Goal: Task Accomplishment & Management: Use online tool/utility

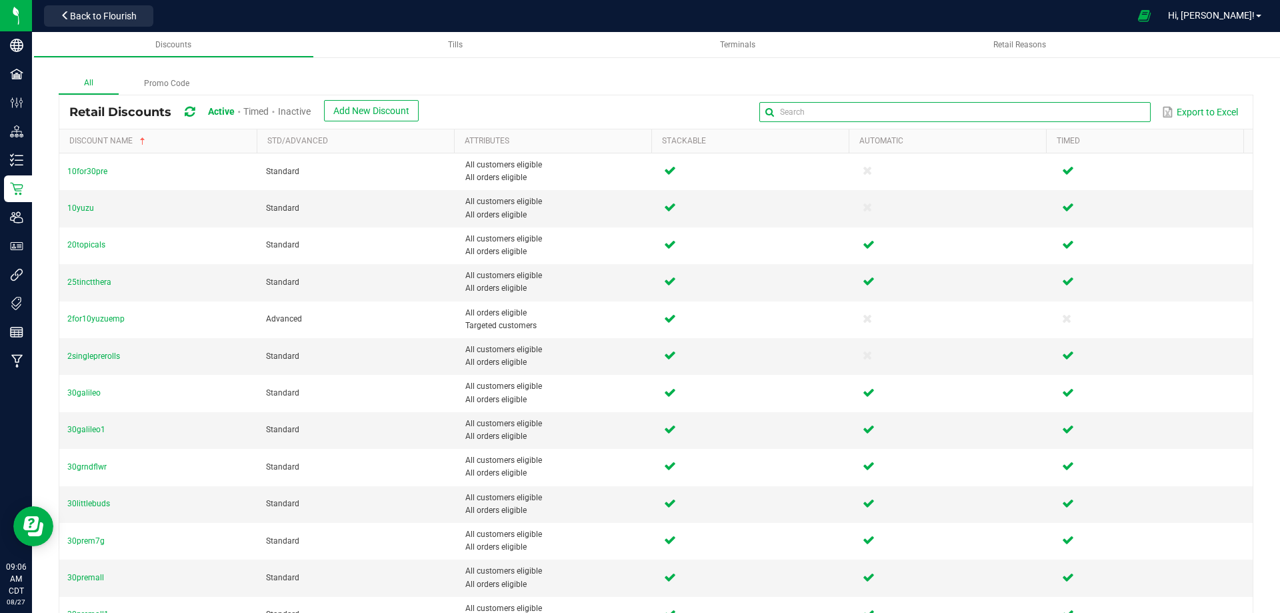
click at [1097, 108] on input "text" at bounding box center [954, 112] width 391 height 20
type input "50"
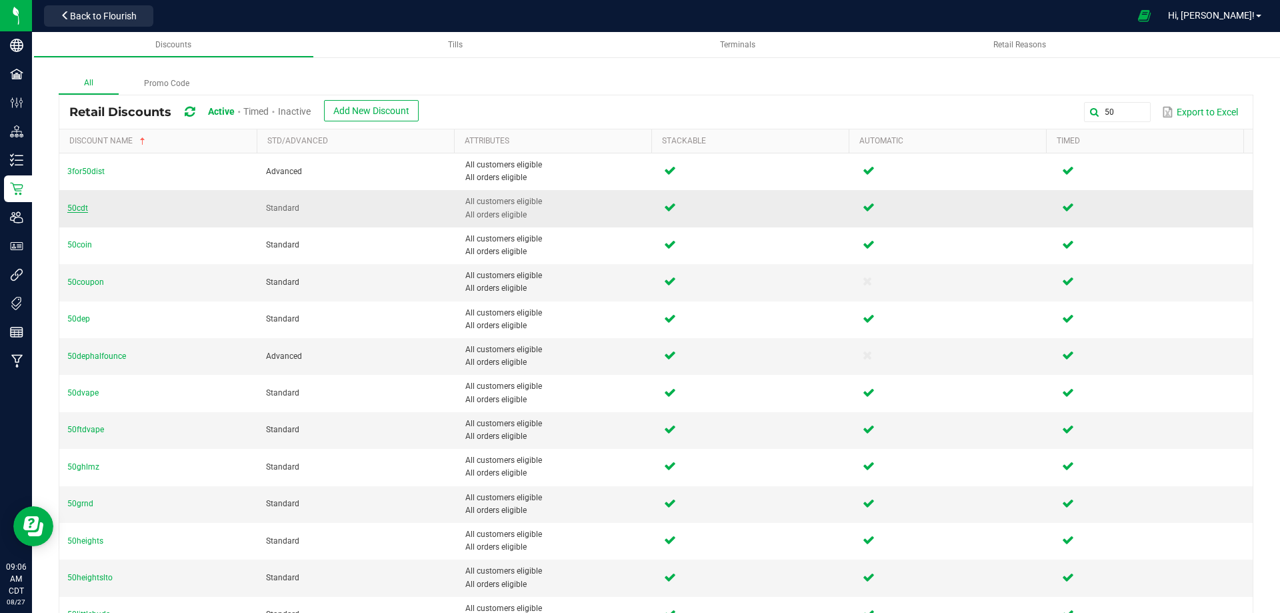
click at [79, 205] on span "50cdt" at bounding box center [77, 207] width 21 height 9
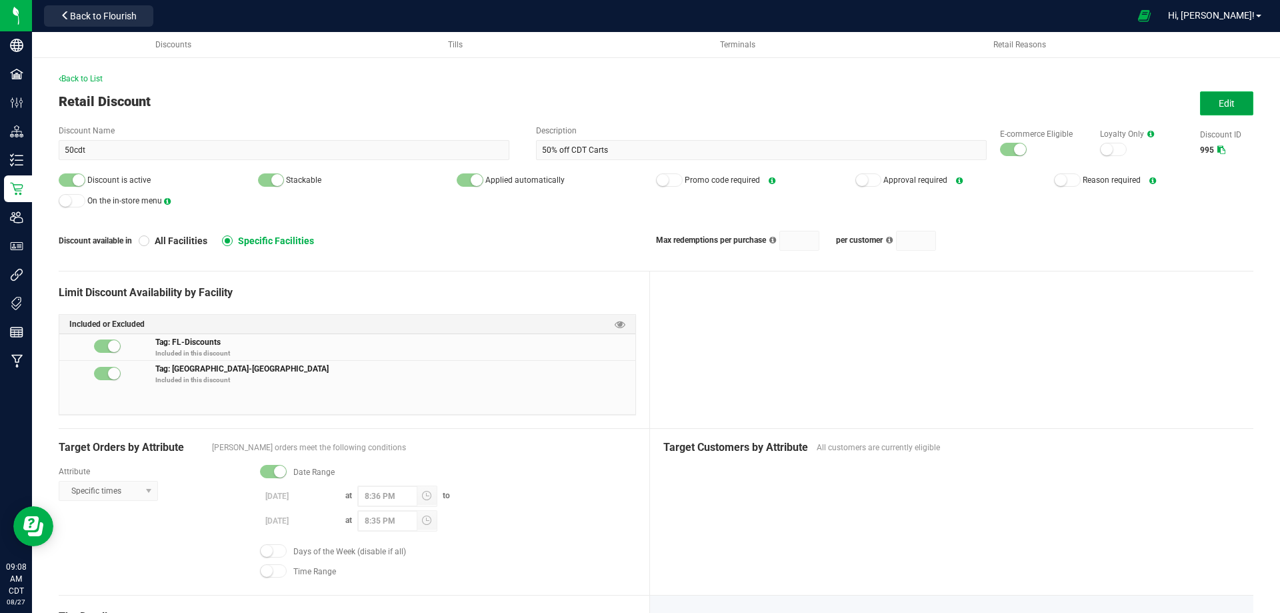
click at [1219, 104] on span "Edit" at bounding box center [1227, 103] width 16 height 11
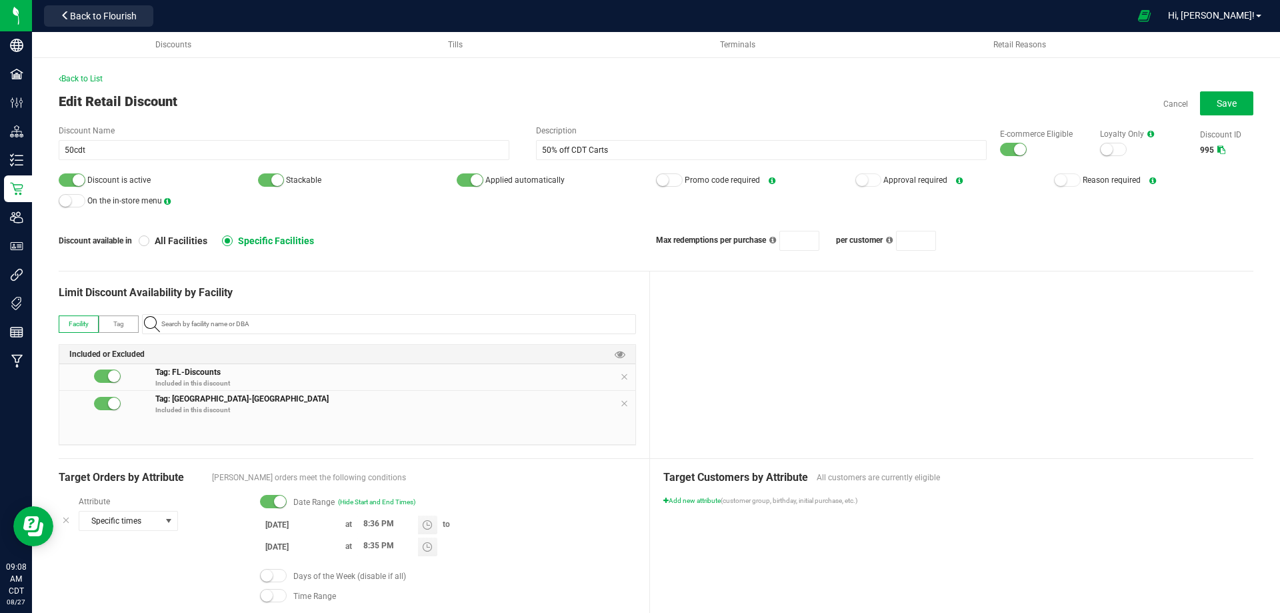
click at [276, 529] on input "8/23/2025" at bounding box center [300, 524] width 80 height 17
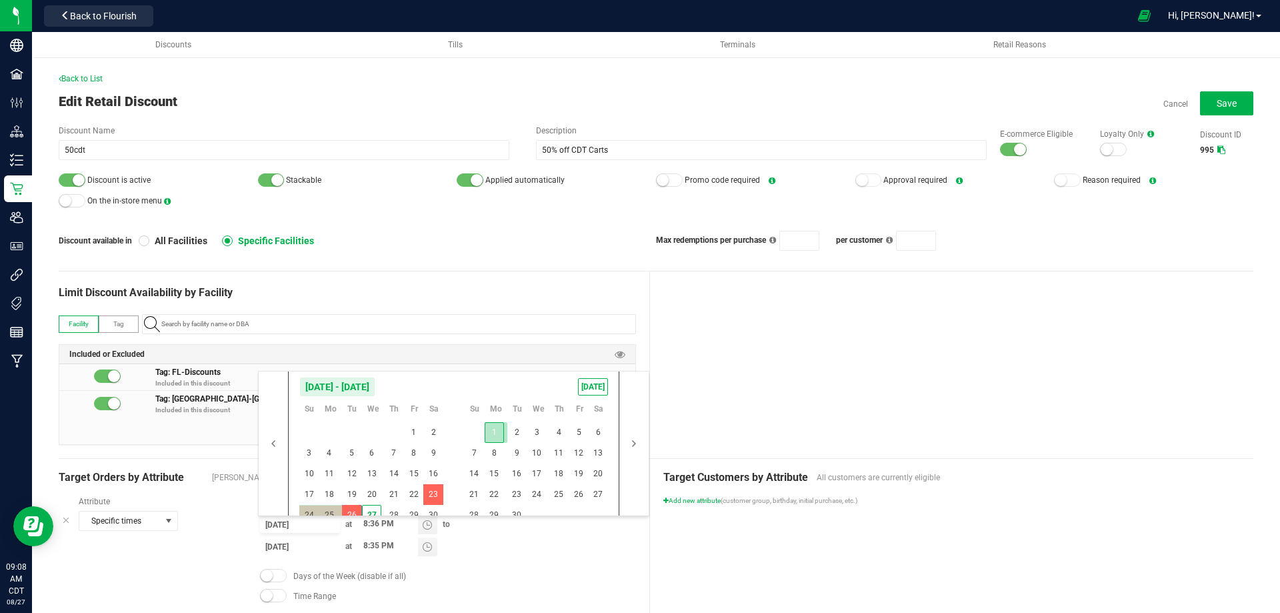
click at [493, 433] on span "1" at bounding box center [494, 432] width 19 height 21
type input "9/1/2025"
click at [513, 509] on span "30" at bounding box center [516, 515] width 19 height 21
type input "9/30/2025"
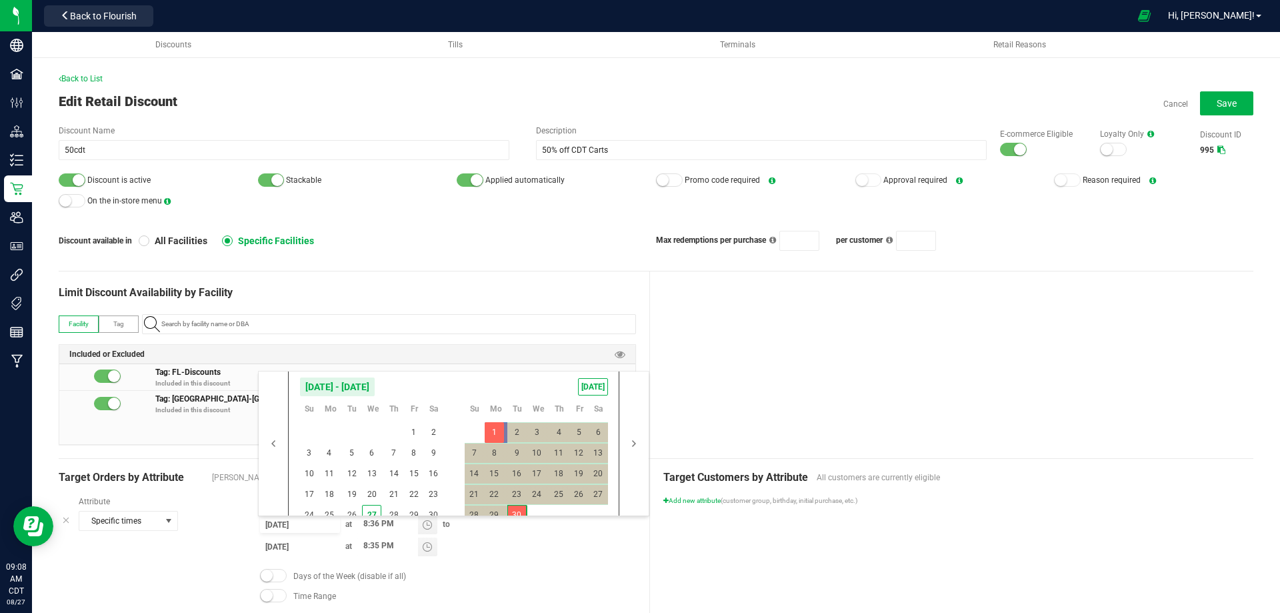
click at [506, 556] on div "9/1/2025 at 8:36 PM to 9/30/2025 at 8:35 PM" at bounding box center [448, 537] width 376 height 44
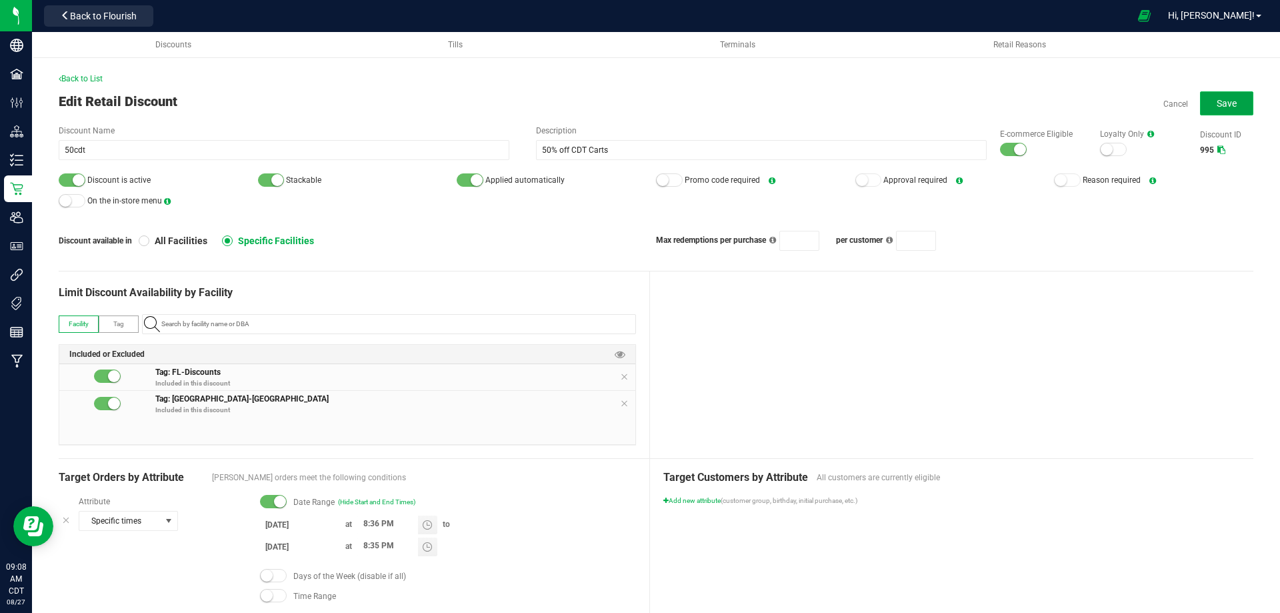
click at [1217, 101] on span "Save" at bounding box center [1227, 103] width 20 height 11
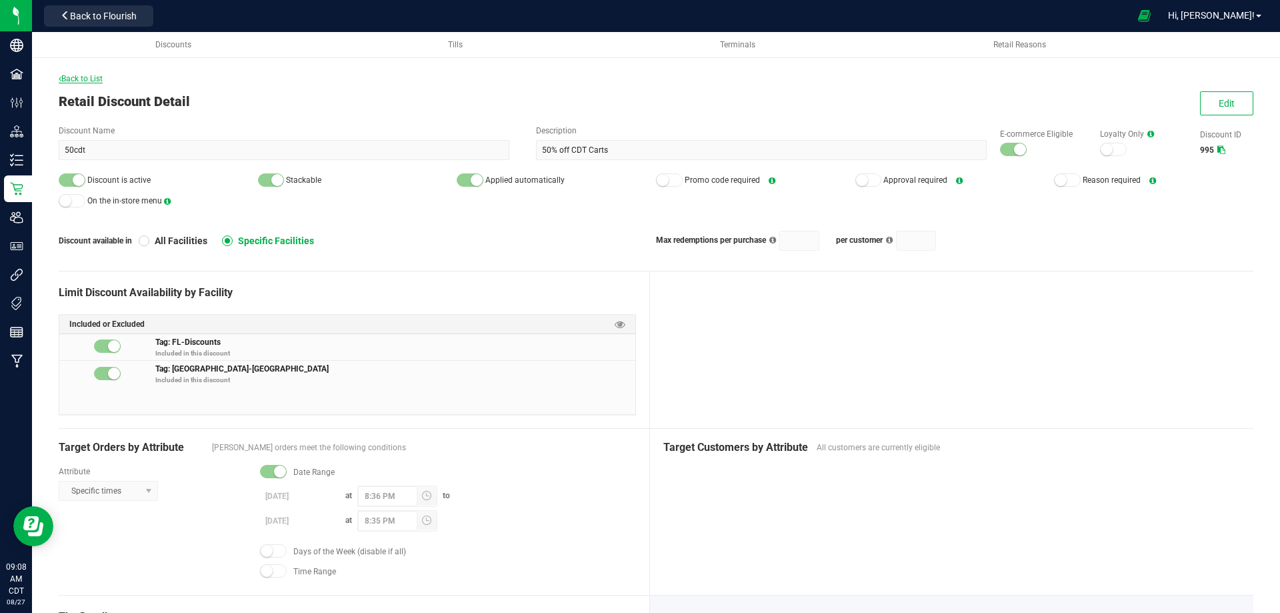
click at [72, 75] on span "Back to List" at bounding box center [81, 78] width 44 height 9
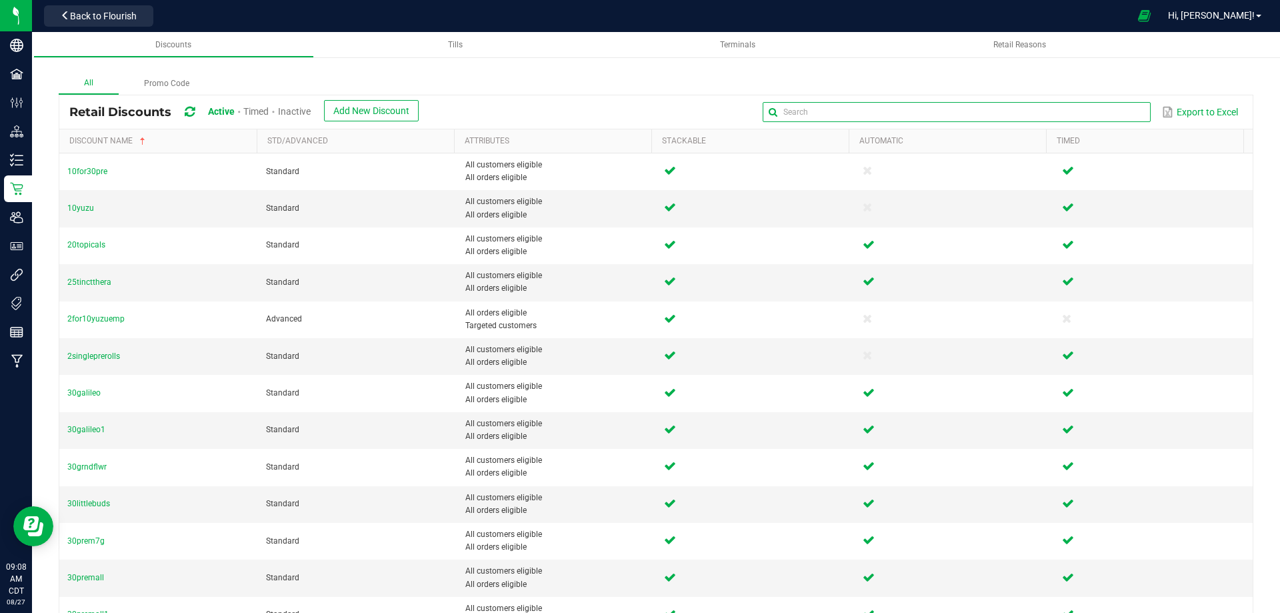
click at [1093, 113] on input "text" at bounding box center [956, 112] width 387 height 20
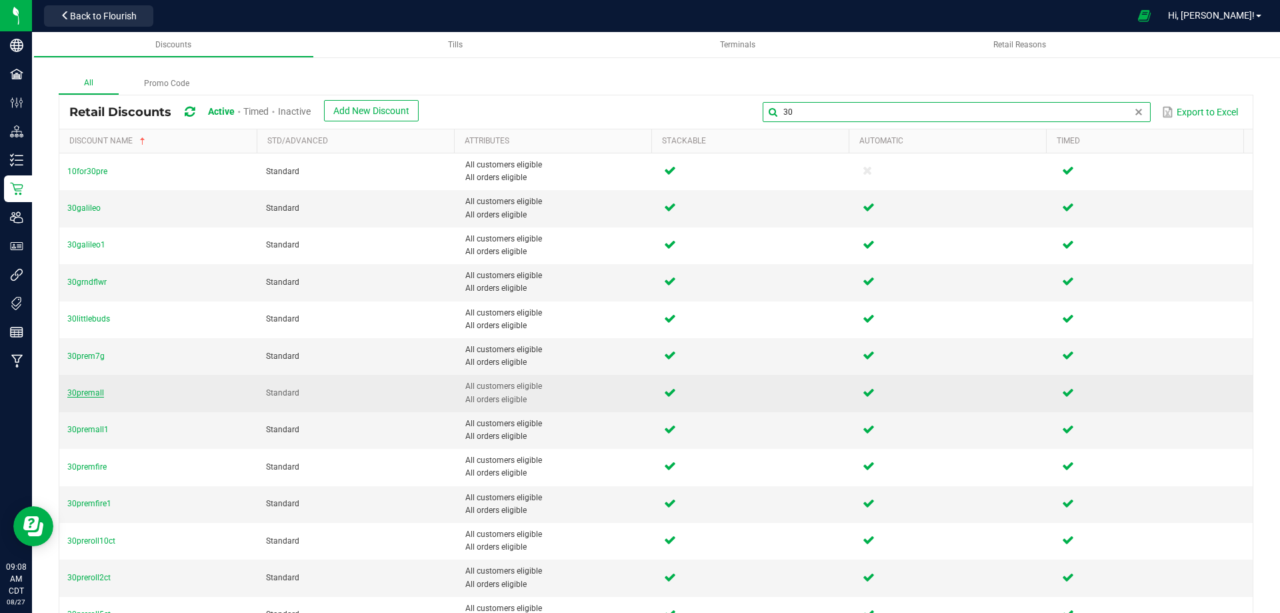
type input "30"
click at [80, 389] on span "30premall" at bounding box center [85, 392] width 37 height 9
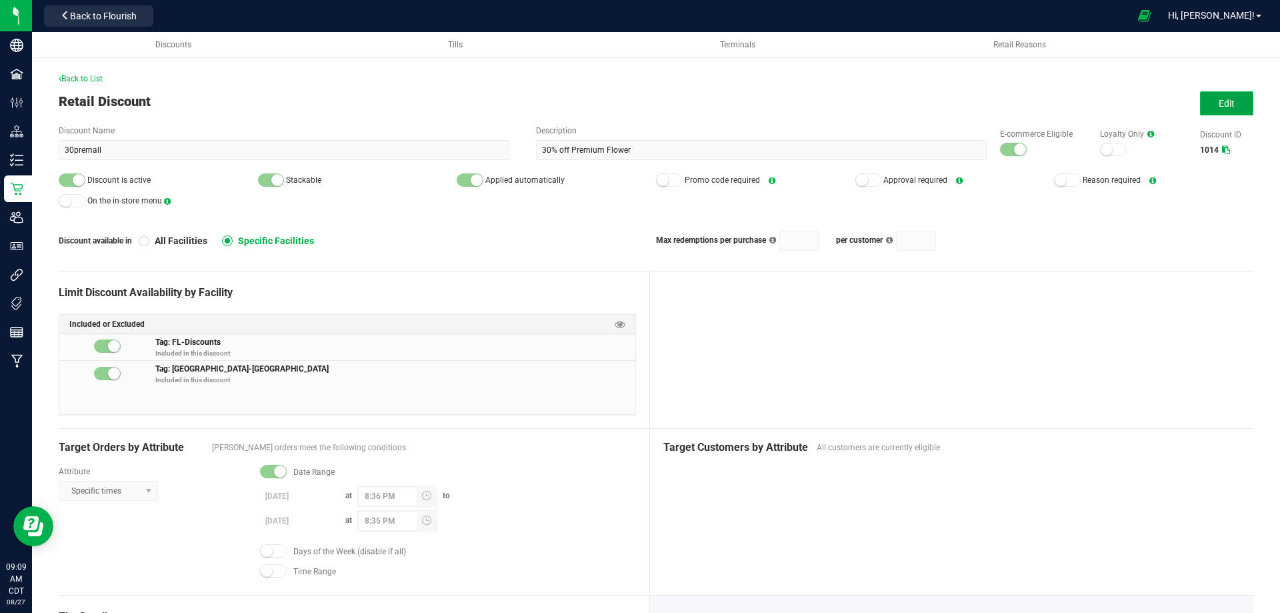
click at [1207, 104] on button "Edit" at bounding box center [1226, 103] width 53 height 24
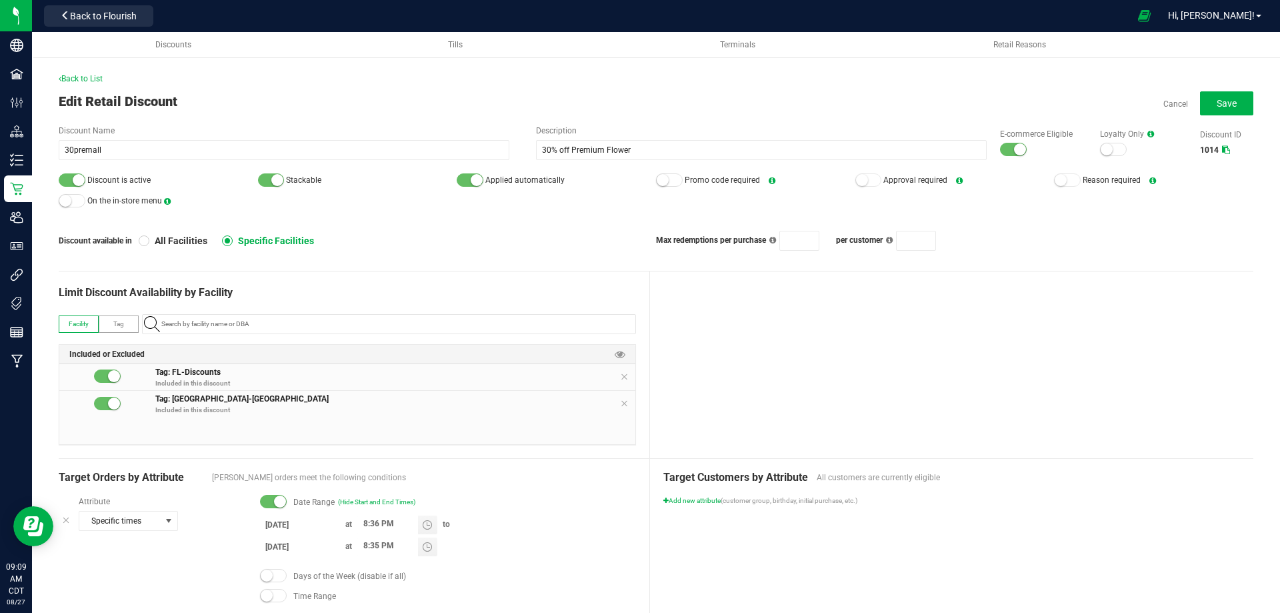
click at [269, 527] on input "8/14/2025" at bounding box center [300, 524] width 80 height 17
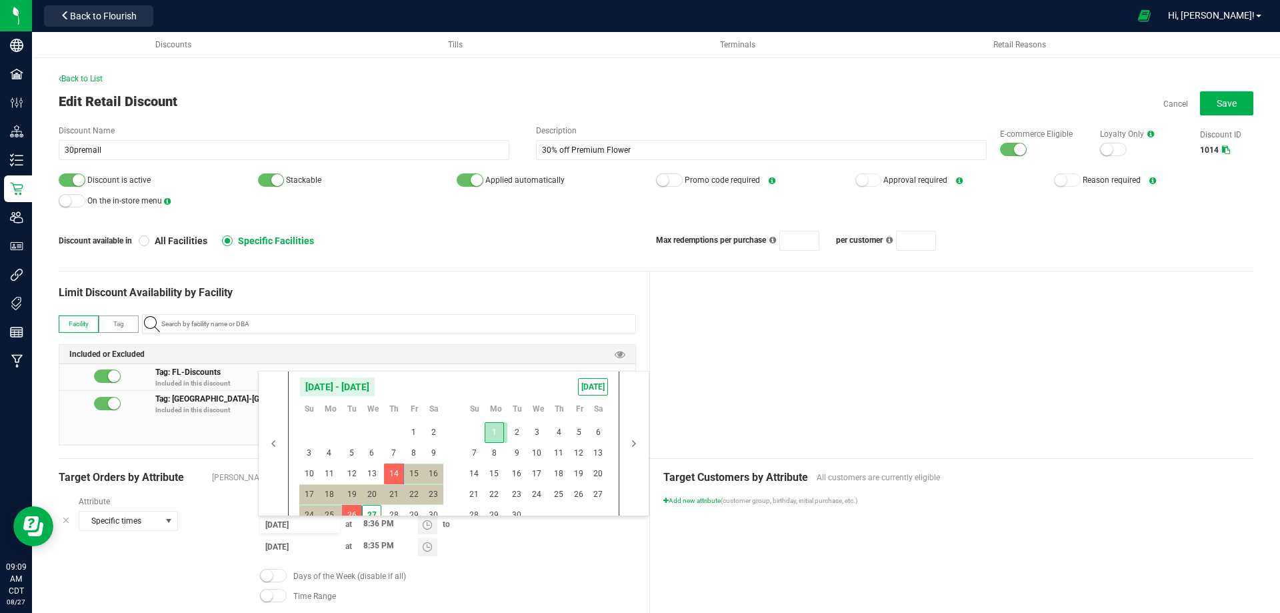
click at [491, 429] on span "1" at bounding box center [494, 432] width 19 height 21
type input "9/1/2025"
click at [517, 509] on span "30" at bounding box center [516, 515] width 19 height 21
type input "9/30/2025"
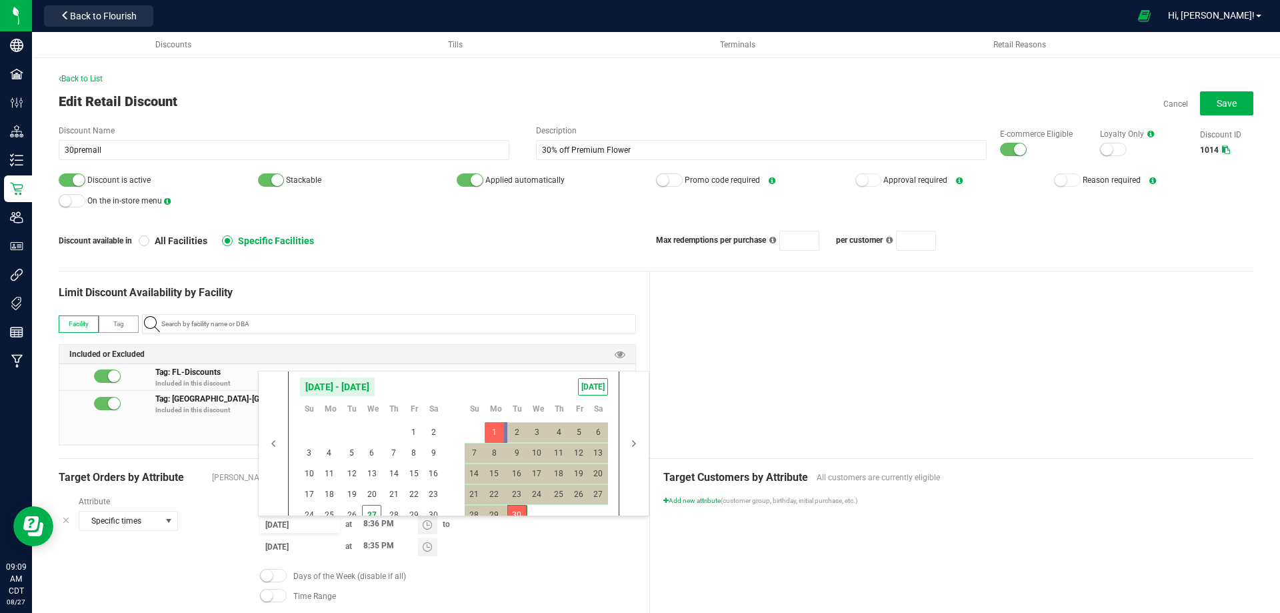
click at [507, 551] on div "9/1/2025 at 8:36 PM to 9/30/2025 at 8:35 PM" at bounding box center [448, 537] width 376 height 44
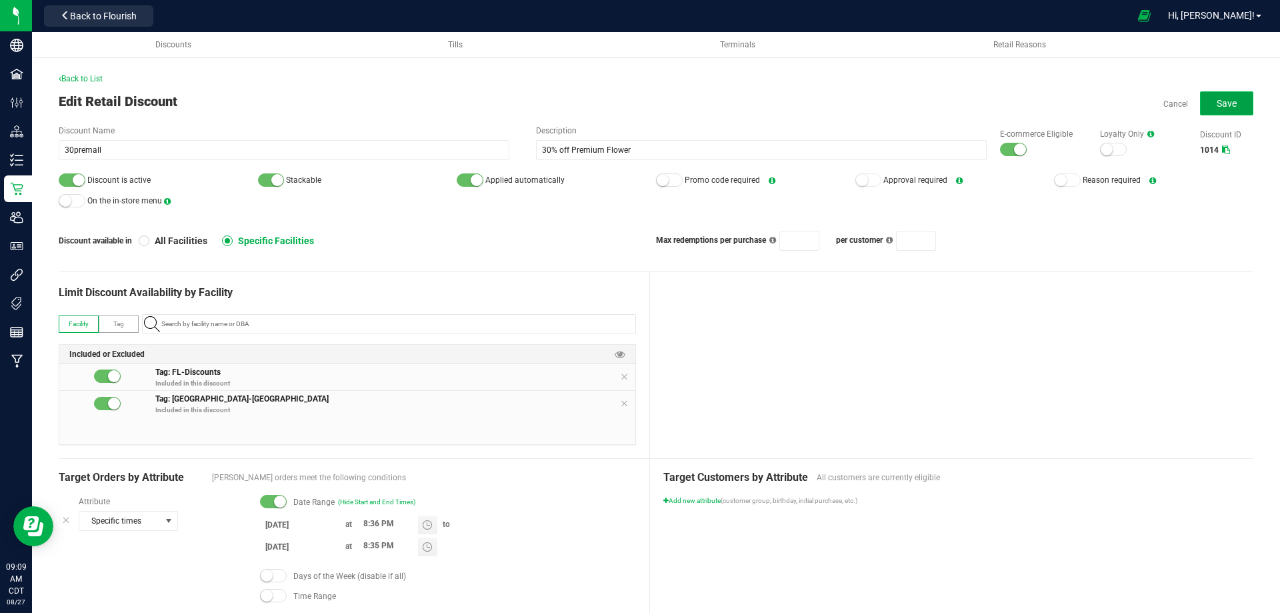
click at [1228, 103] on button "Save" at bounding box center [1226, 103] width 53 height 24
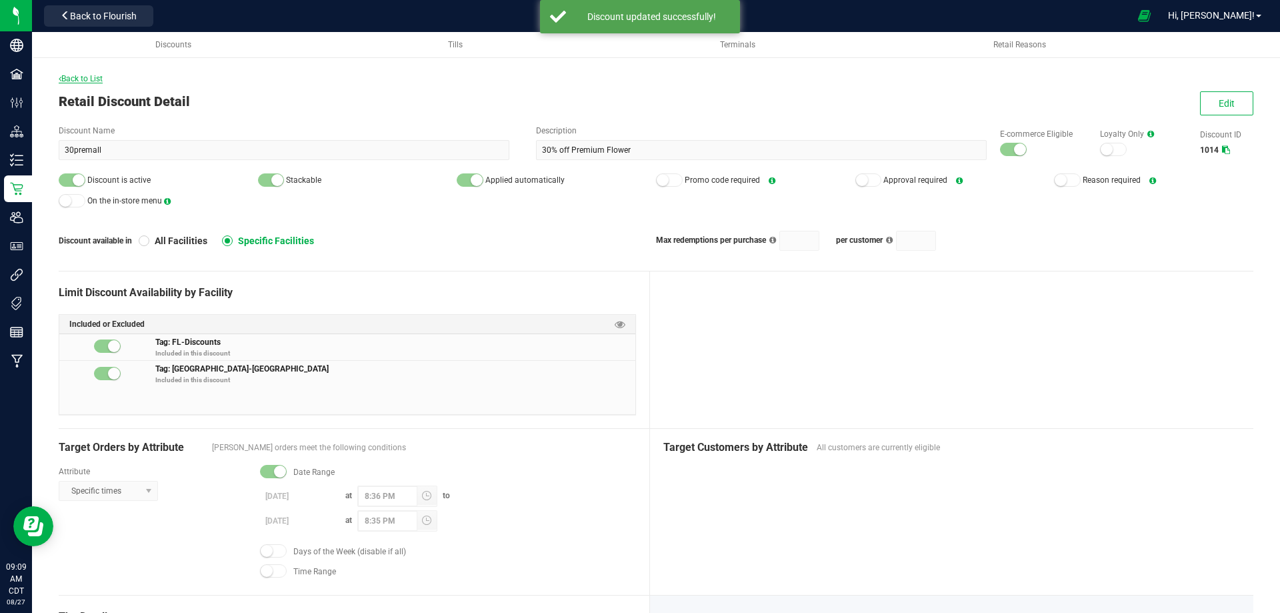
click at [78, 81] on span "Back to List" at bounding box center [81, 78] width 44 height 9
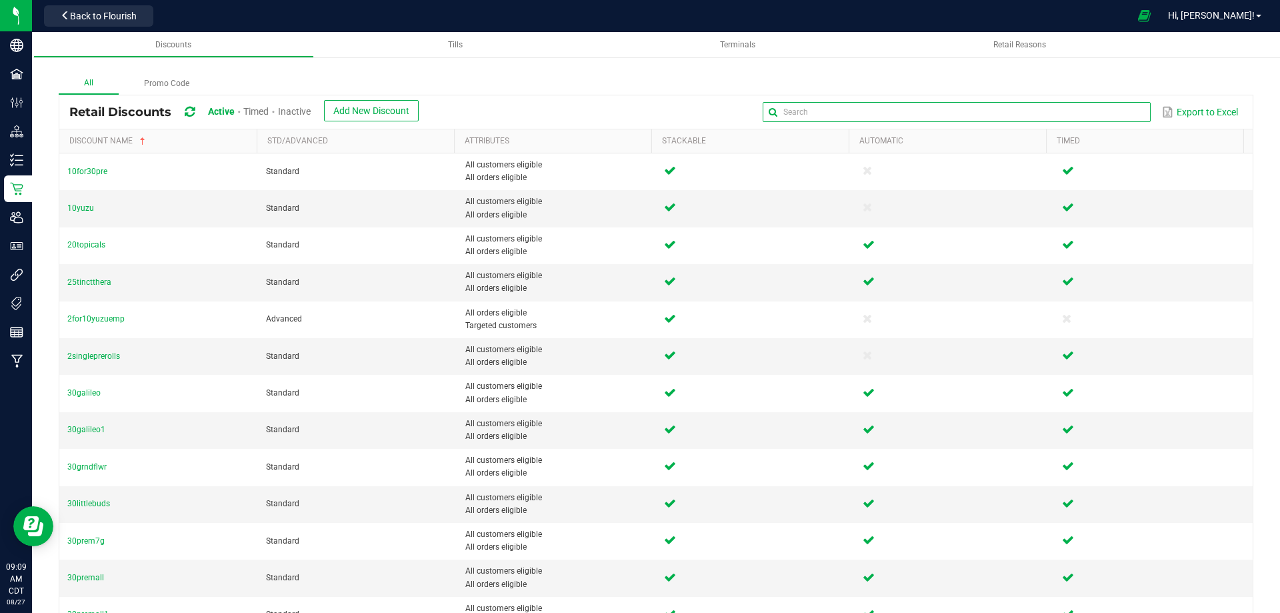
click at [1108, 110] on input "text" at bounding box center [956, 112] width 387 height 20
type input "40"
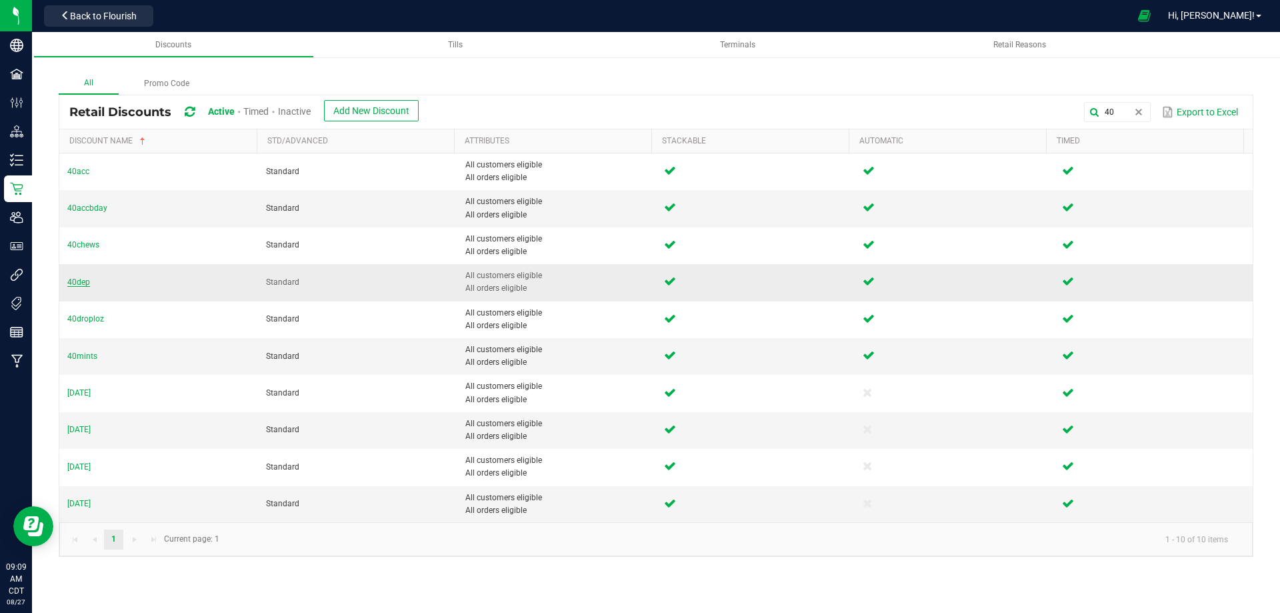
click at [76, 281] on span "40dep" at bounding box center [78, 281] width 23 height 9
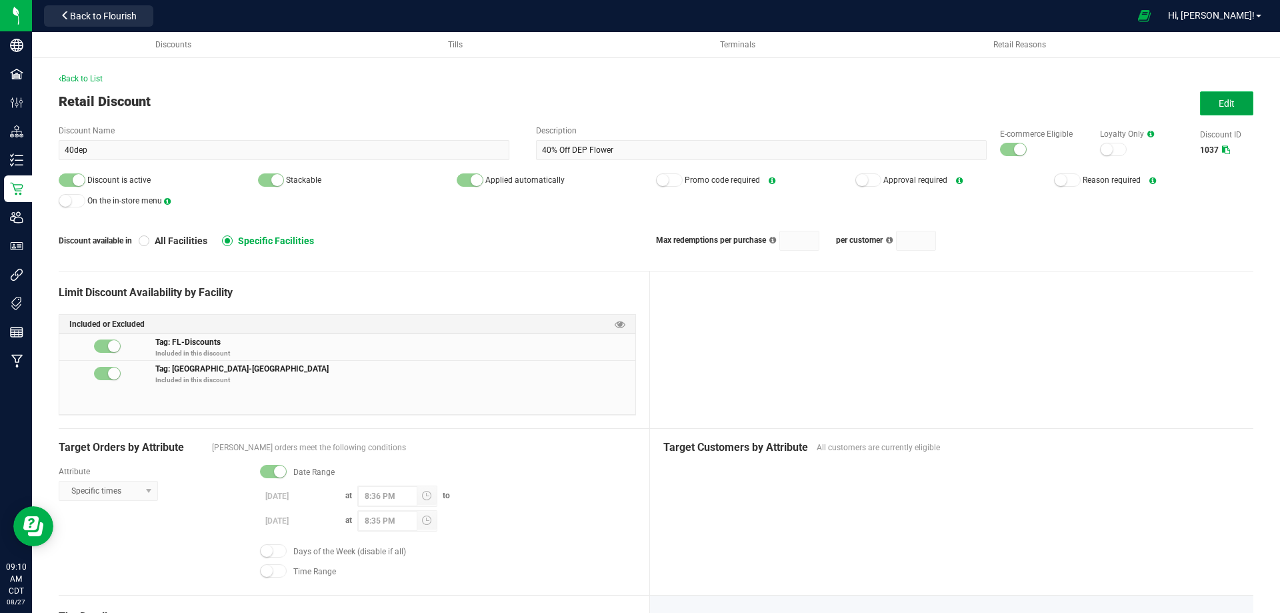
click at [1223, 103] on span "Edit" at bounding box center [1227, 103] width 16 height 11
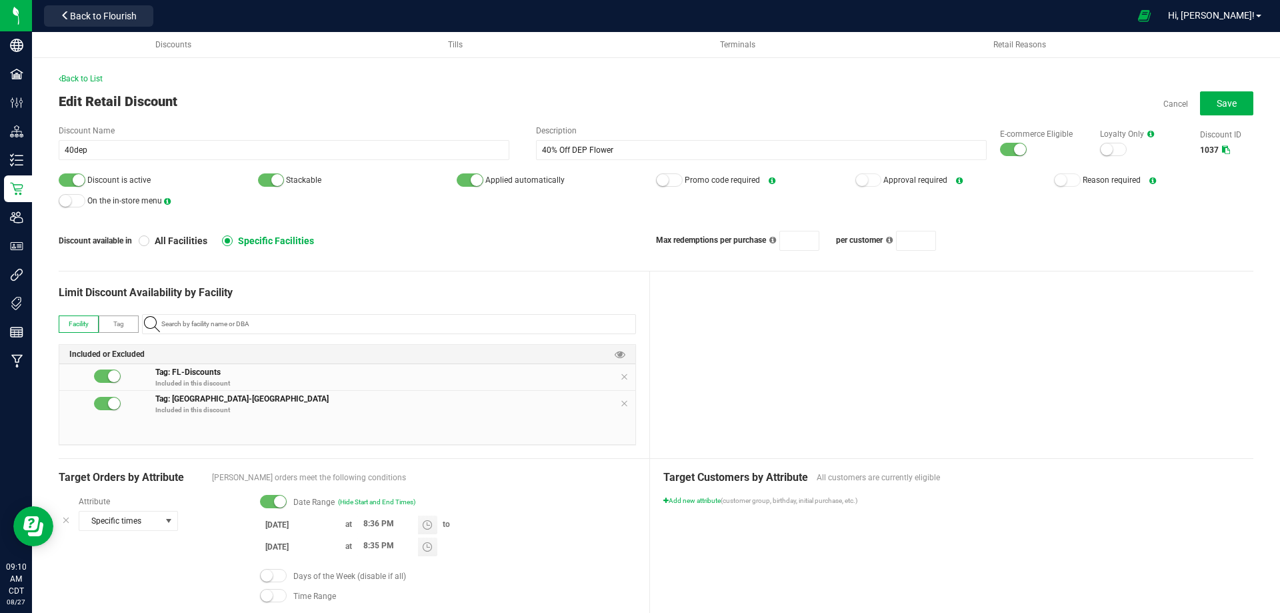
click at [282, 527] on input "8/19/2025" at bounding box center [300, 524] width 80 height 17
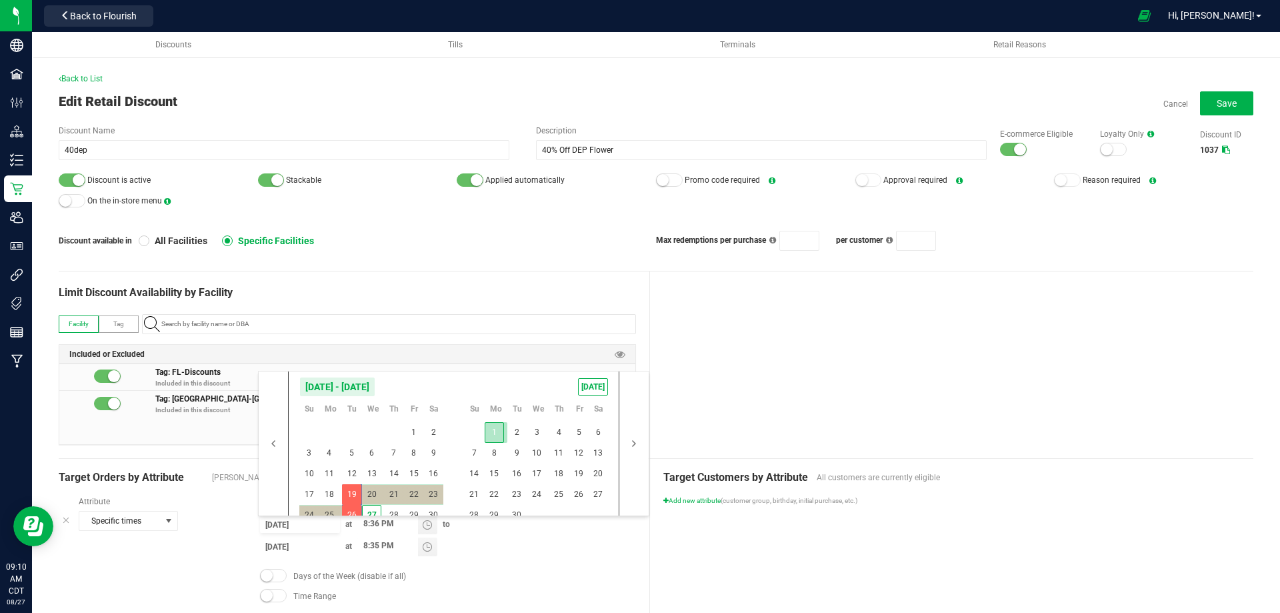
click at [499, 433] on span "1" at bounding box center [494, 432] width 19 height 21
type input "9/1/2025"
click at [516, 509] on span "30" at bounding box center [516, 515] width 19 height 21
type input "9/30/2025"
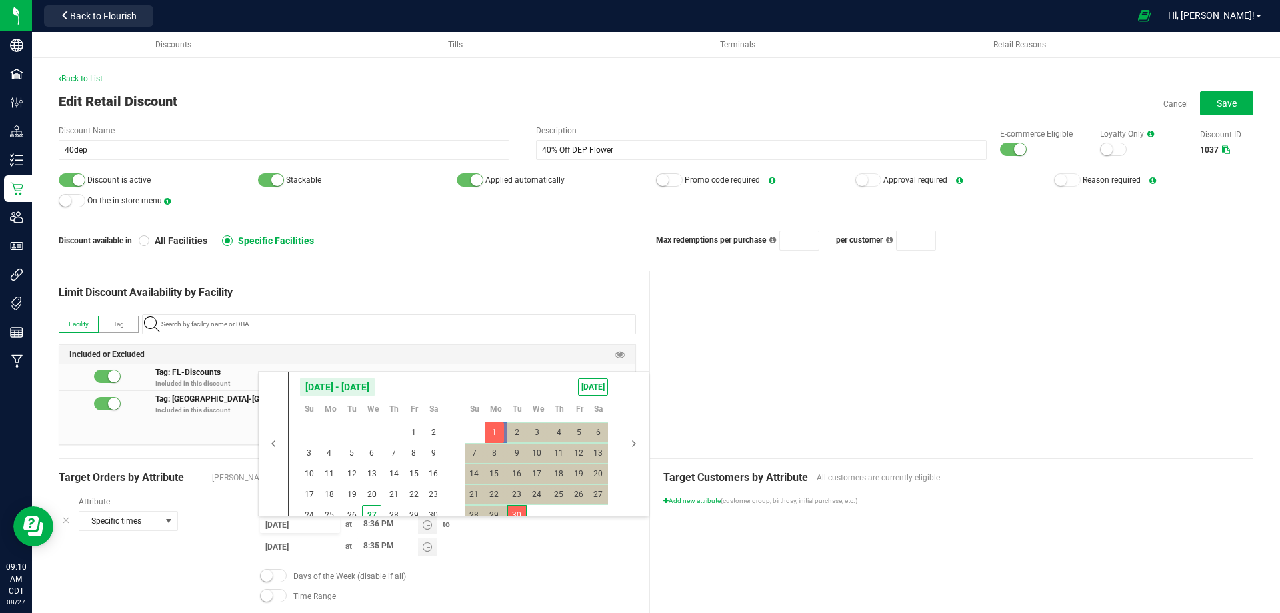
click at [510, 542] on div "9/1/2025 at 8:36 PM to 9/30/2025 at 8:35 PM" at bounding box center [448, 537] width 376 height 44
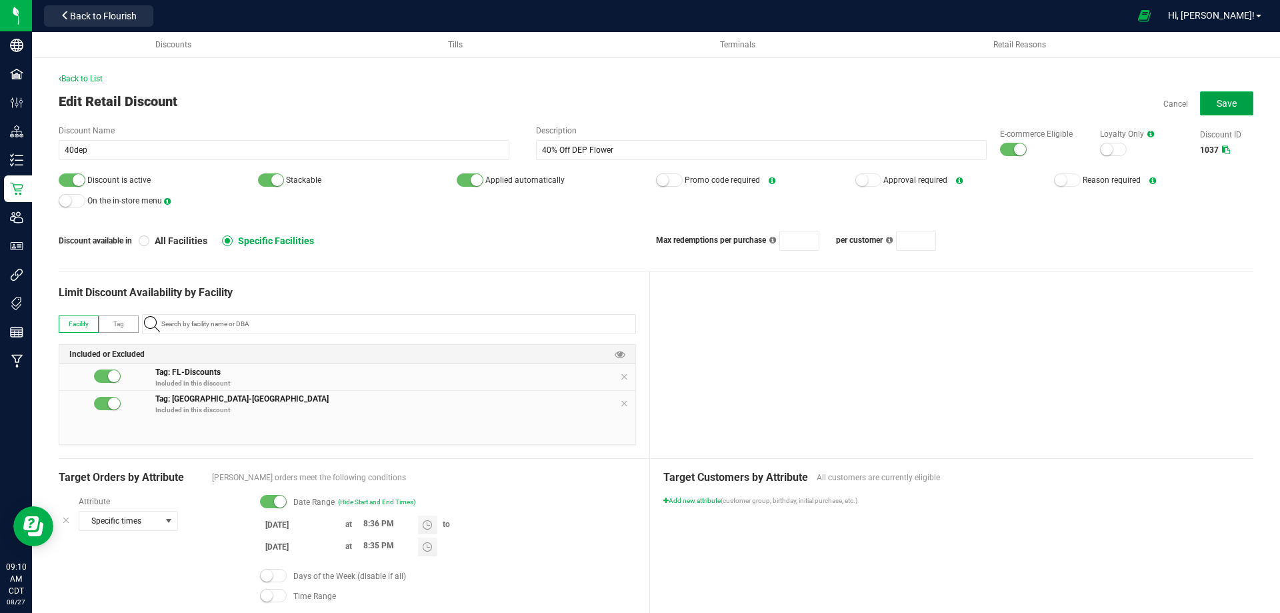
click at [1217, 105] on span "Save" at bounding box center [1227, 103] width 20 height 11
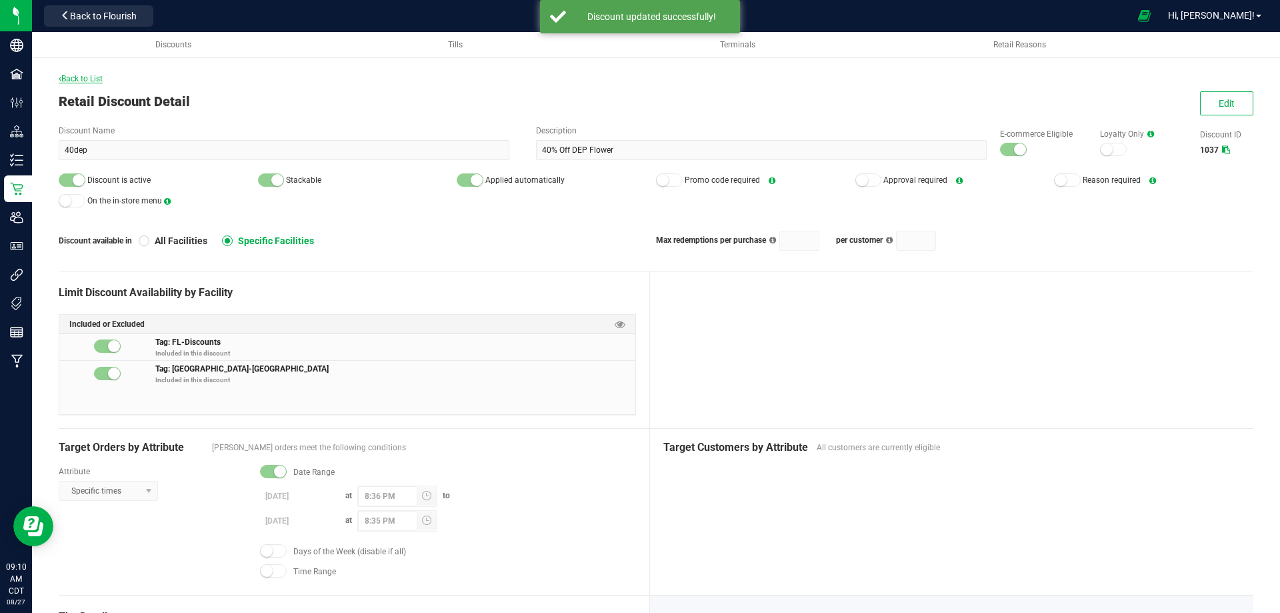
click at [75, 78] on span "Back to List" at bounding box center [81, 78] width 44 height 9
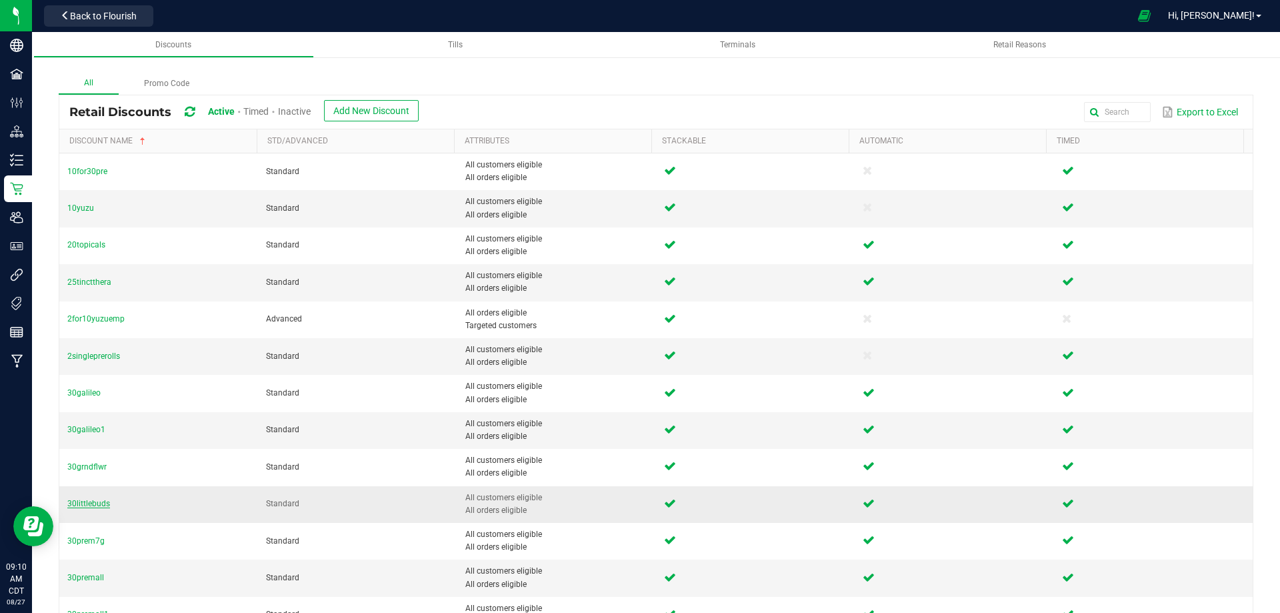
click at [87, 501] on span "30littlebuds" at bounding box center [88, 503] width 43 height 9
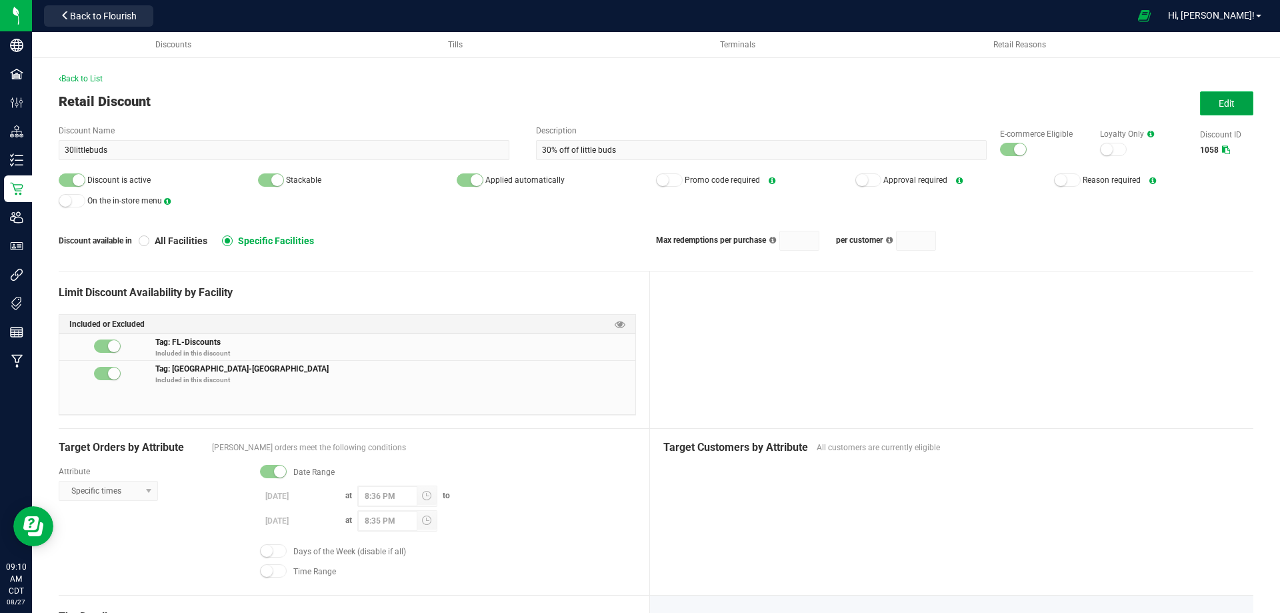
click at [1214, 96] on button "Edit" at bounding box center [1226, 103] width 53 height 24
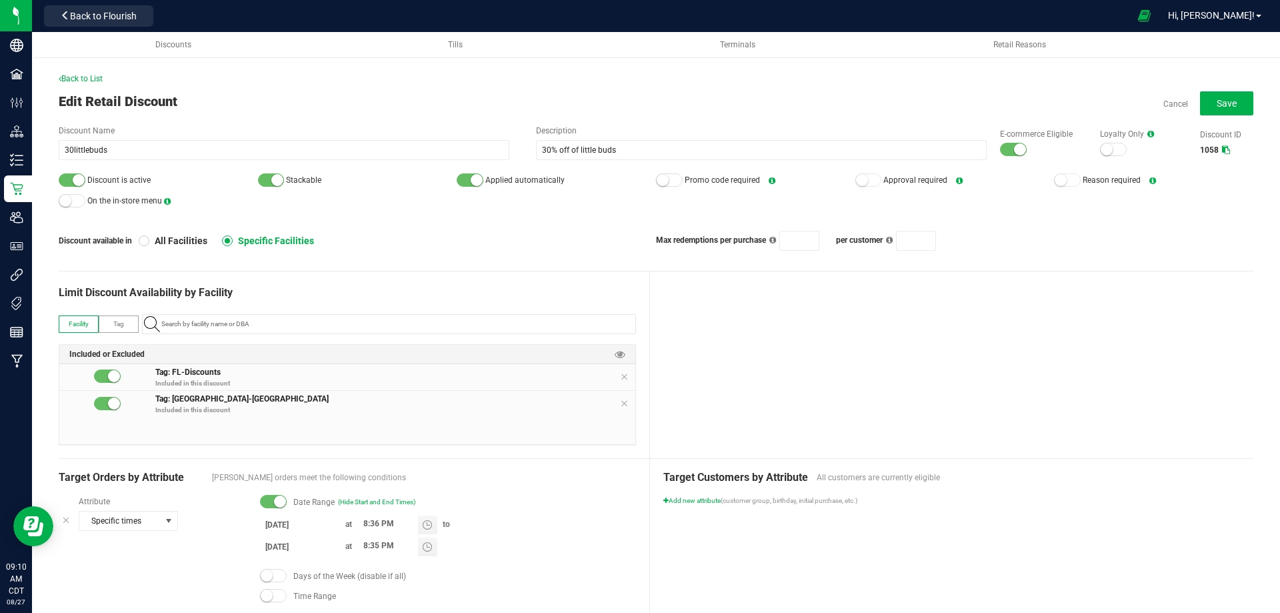
click at [279, 523] on input "8/21/2025" at bounding box center [300, 524] width 80 height 17
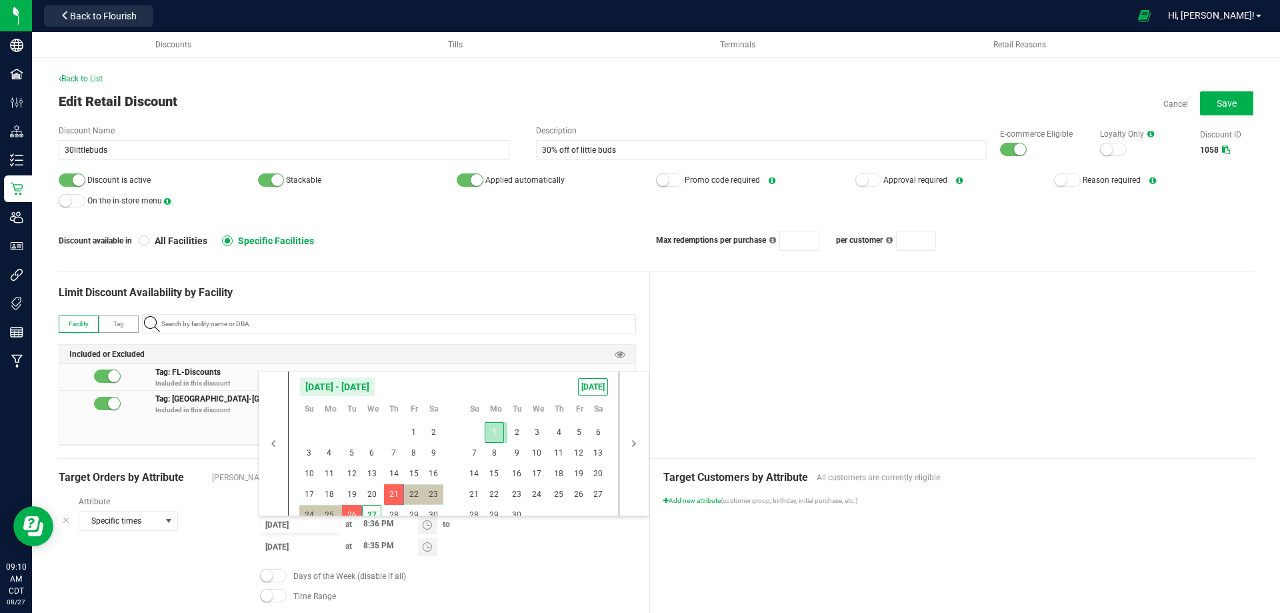
click at [499, 433] on span "1" at bounding box center [494, 432] width 19 height 21
type input "9/1/2025"
click at [513, 511] on span "30" at bounding box center [516, 515] width 19 height 21
type input "9/30/2025"
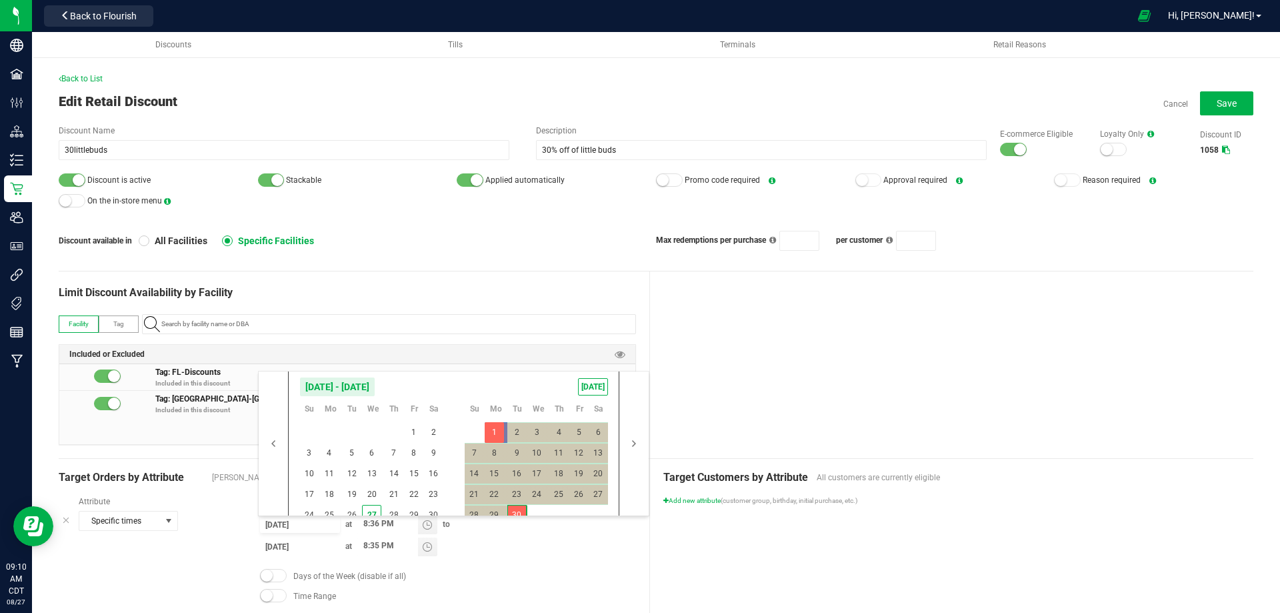
click at [506, 540] on div "9/1/2025 at 8:36 PM to 9/30/2025 at 8:35 PM" at bounding box center [448, 537] width 376 height 44
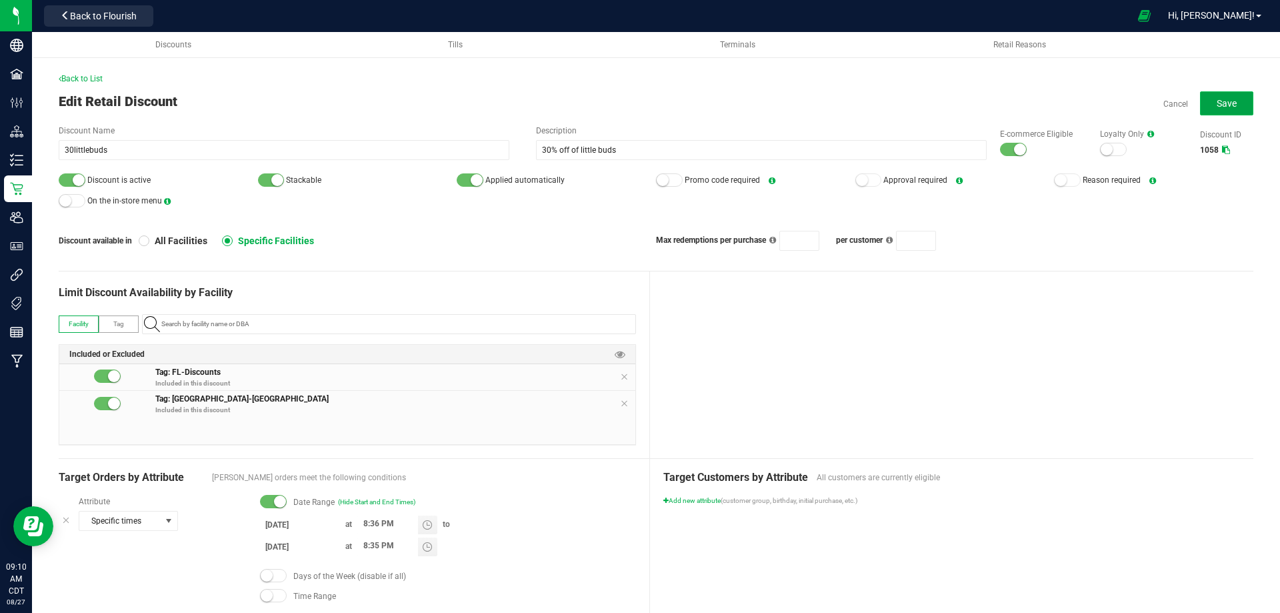
click at [1217, 99] on span "Save" at bounding box center [1227, 103] width 20 height 11
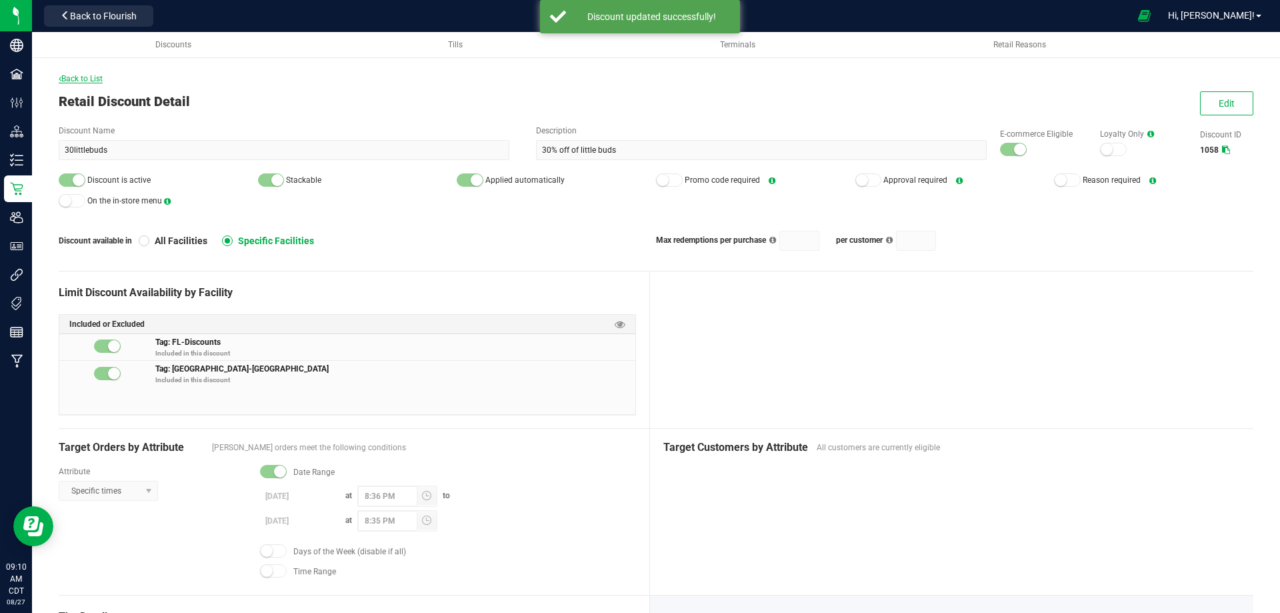
click at [74, 79] on span "Back to List" at bounding box center [81, 78] width 44 height 9
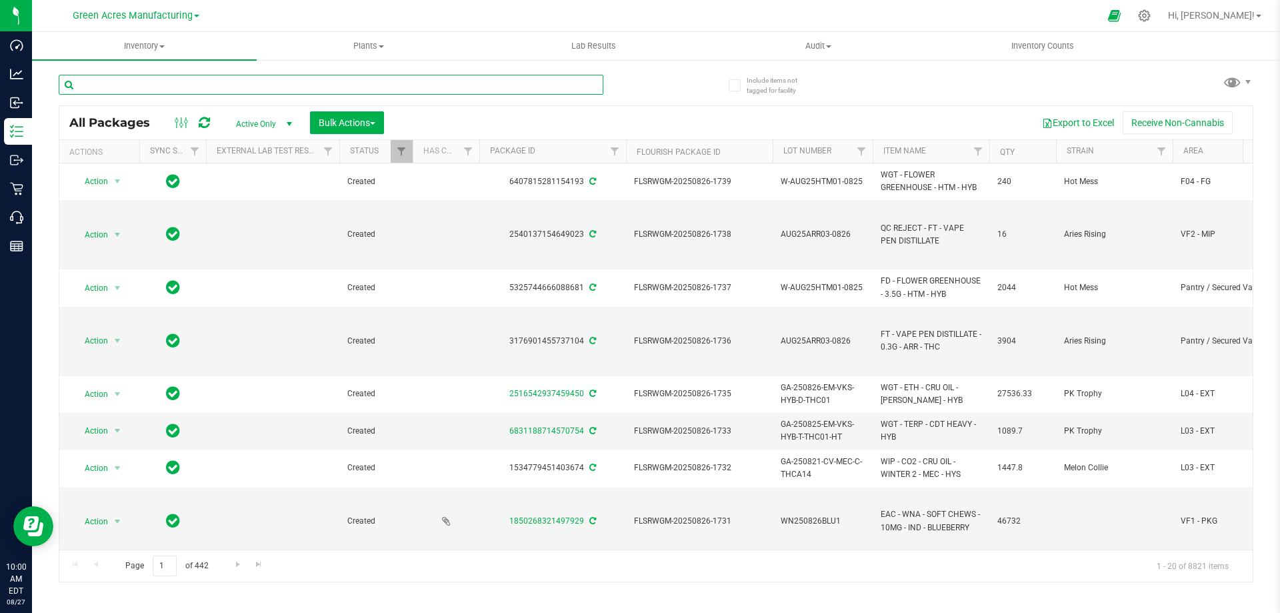
click at [95, 89] on input "text" at bounding box center [331, 85] width 545 height 20
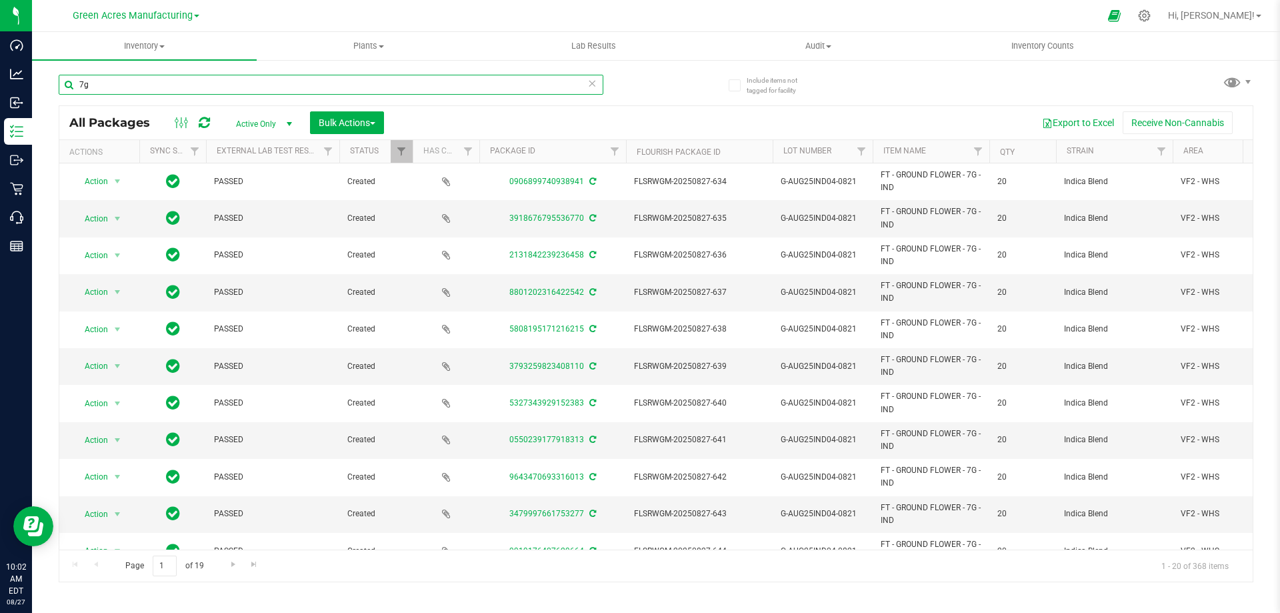
type input "7g"
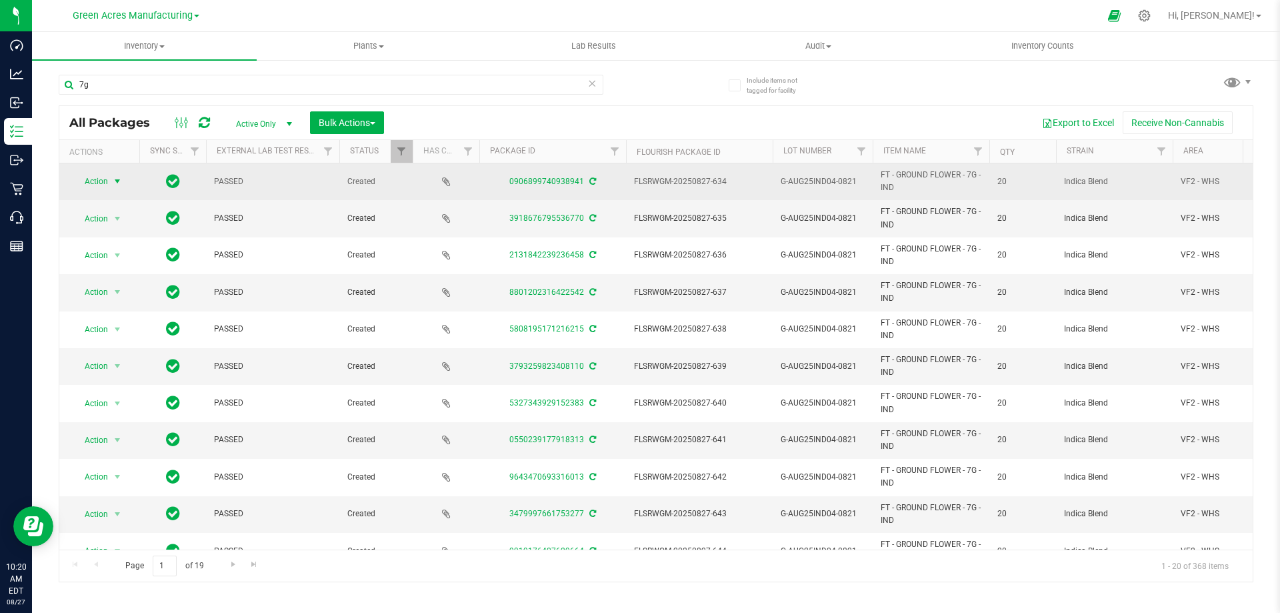
click at [92, 177] on span "Action" at bounding box center [91, 181] width 36 height 19
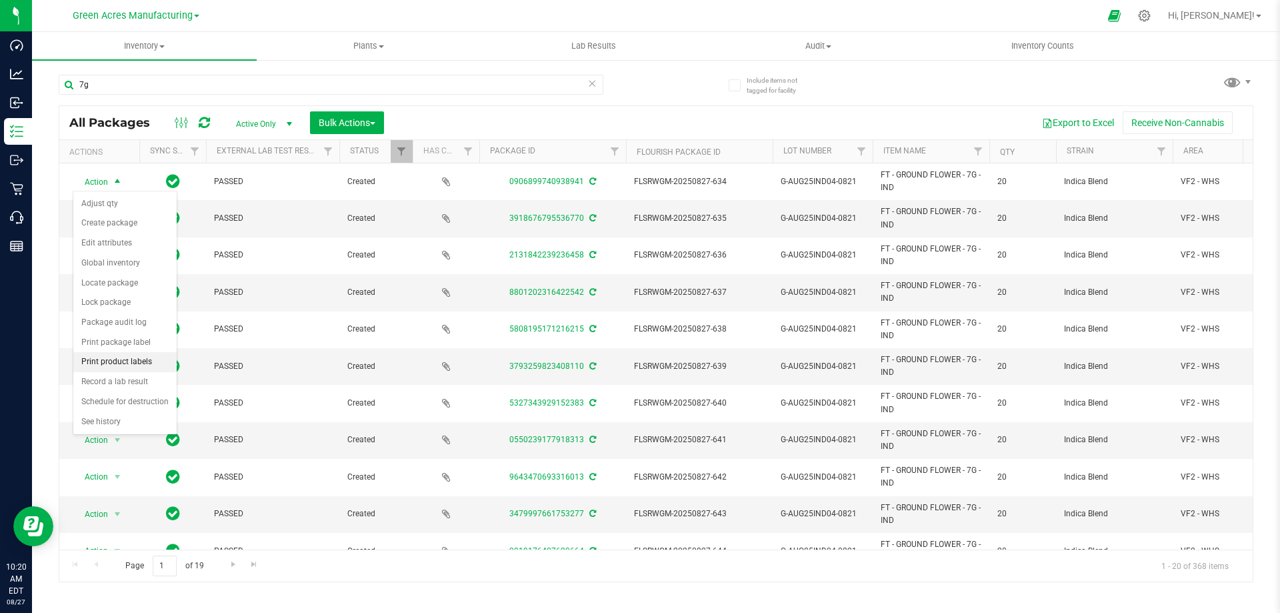
click at [96, 359] on li "Print product labels" at bounding box center [124, 362] width 103 height 20
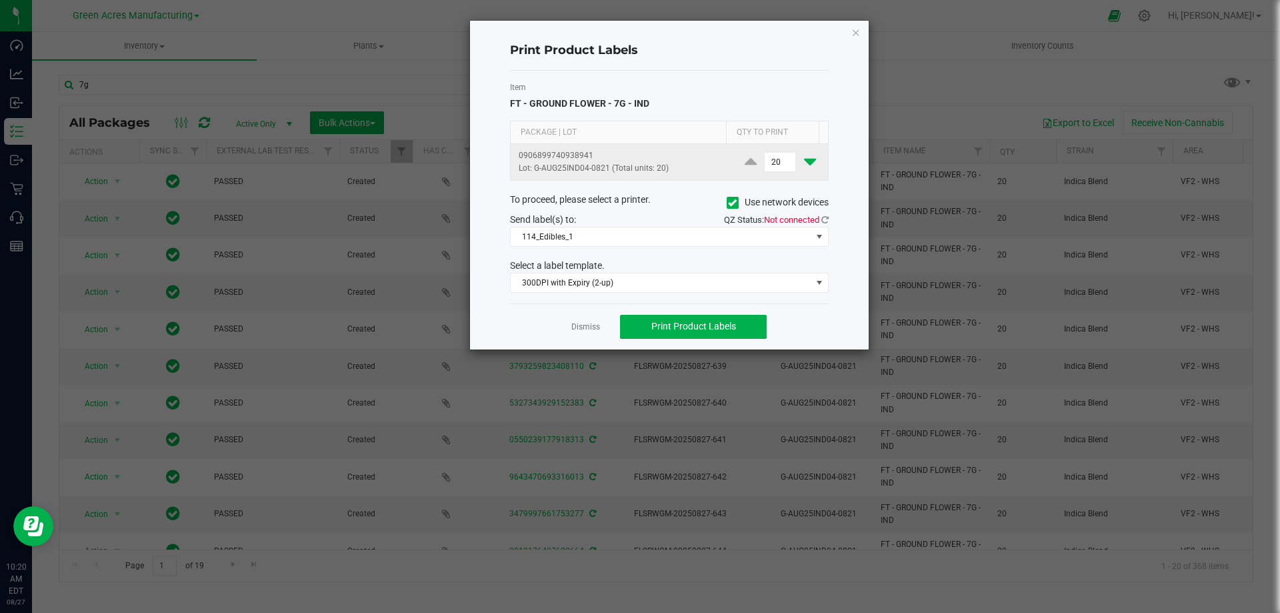
click at [804, 162] on icon at bounding box center [810, 161] width 12 height 17
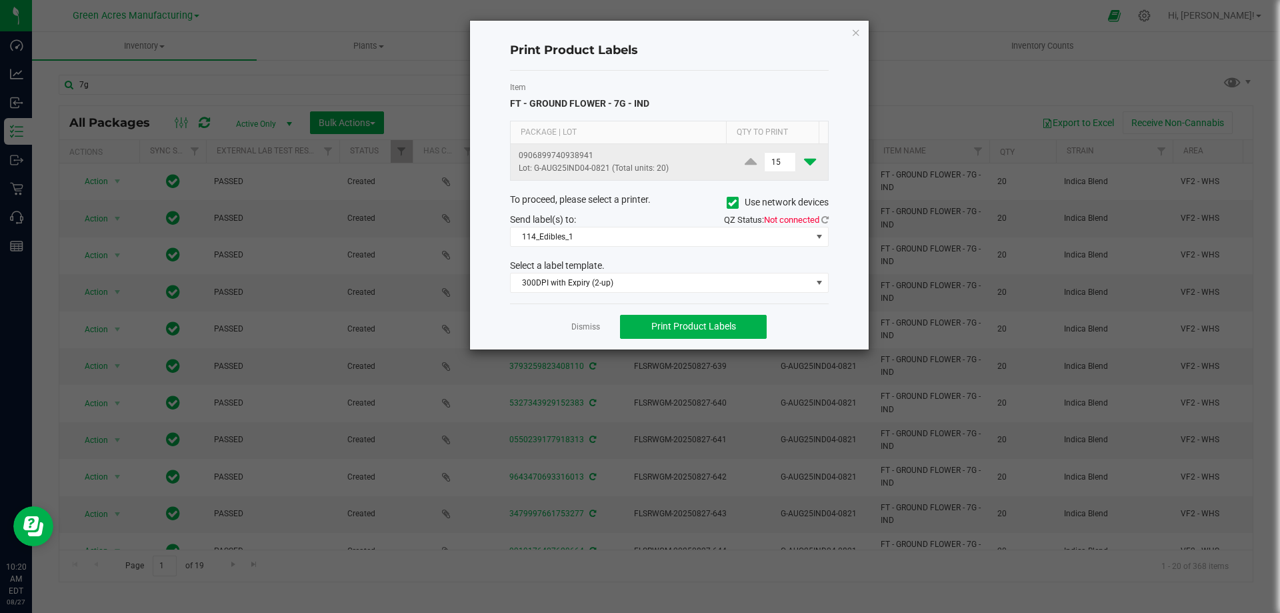
click at [804, 162] on icon at bounding box center [810, 161] width 12 height 17
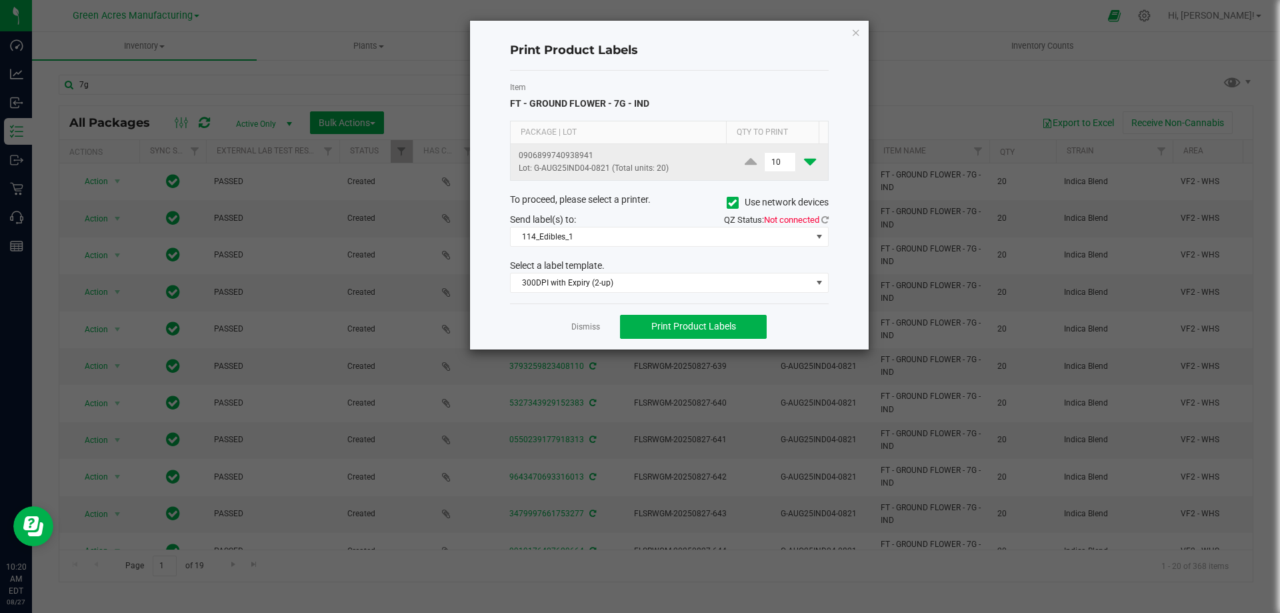
click at [804, 162] on icon at bounding box center [810, 161] width 12 height 17
click at [745, 162] on icon at bounding box center [751, 161] width 12 height 17
type input "8"
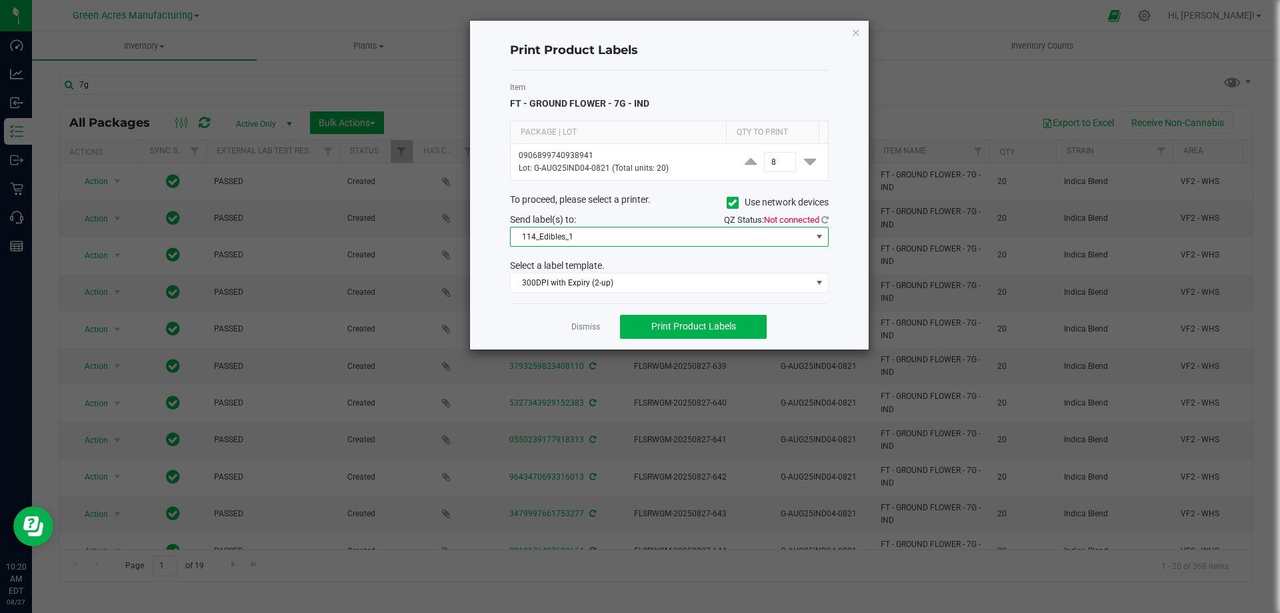
click at [813, 235] on span at bounding box center [819, 236] width 17 height 19
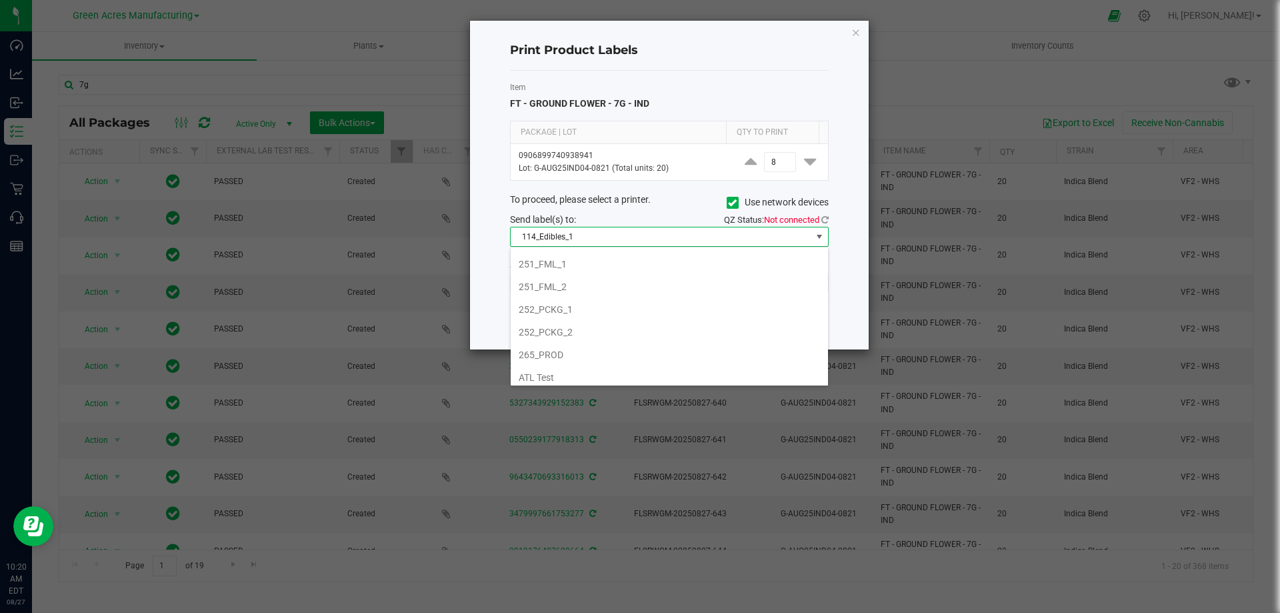
scroll to position [133, 0]
click at [556, 329] on li "252_PCKG_2" at bounding box center [669, 331] width 317 height 23
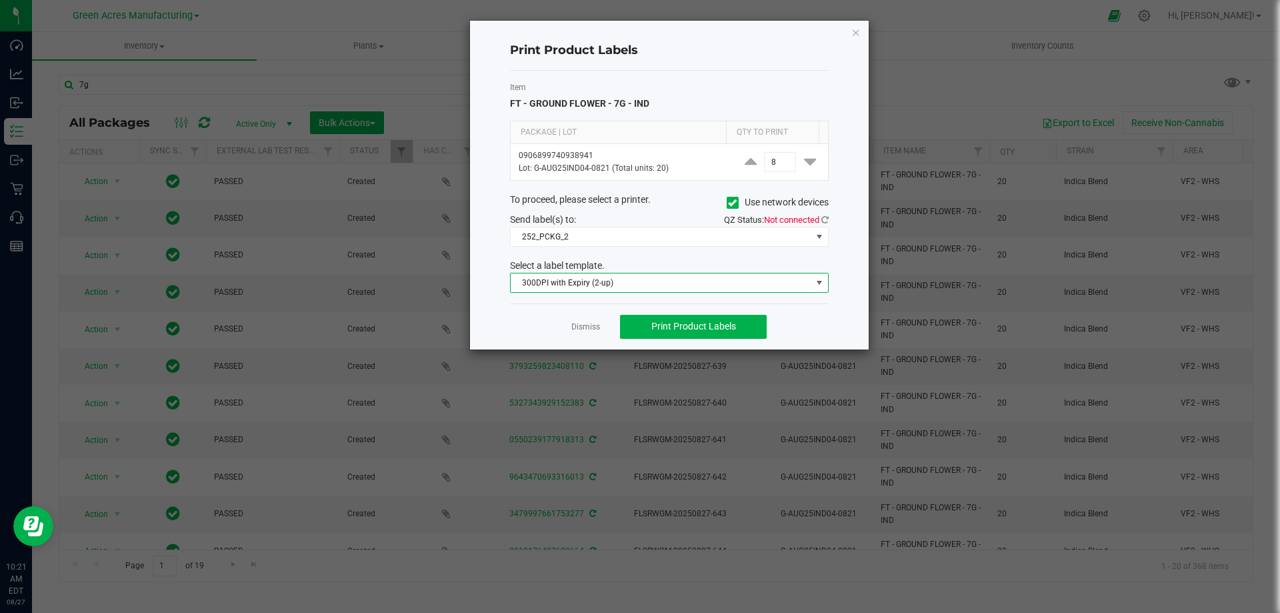
click at [818, 281] on span at bounding box center [819, 282] width 11 height 11
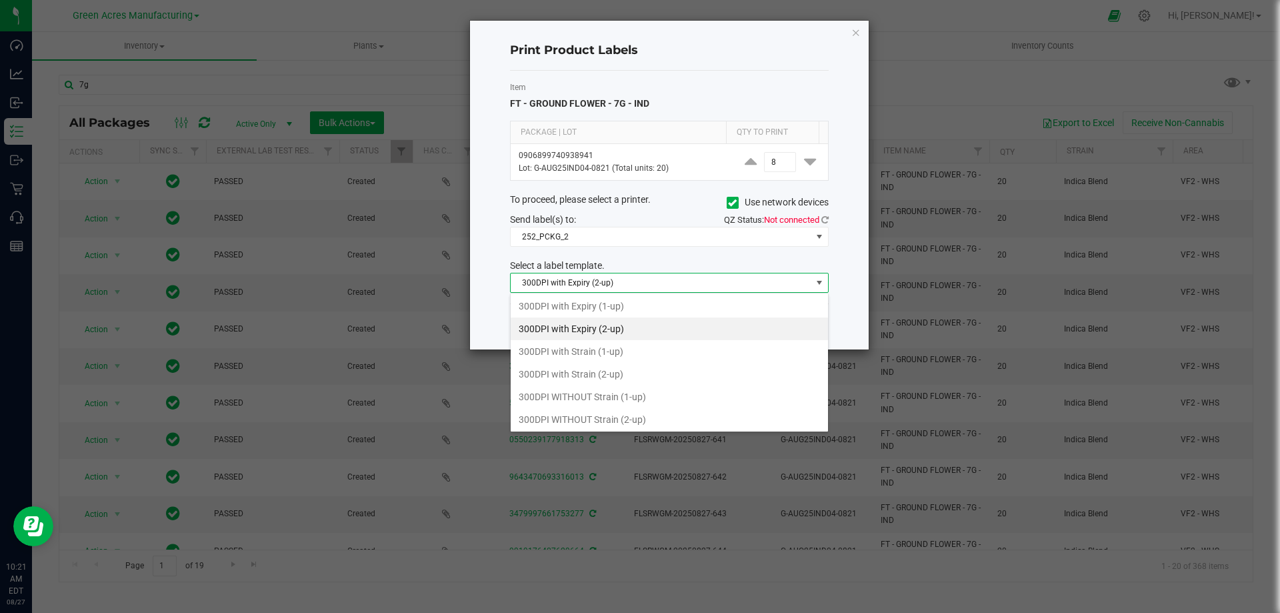
scroll to position [0, 0]
click at [580, 374] on li "300DPI with Strain (2-up)" at bounding box center [669, 374] width 317 height 23
